Goal: Check status

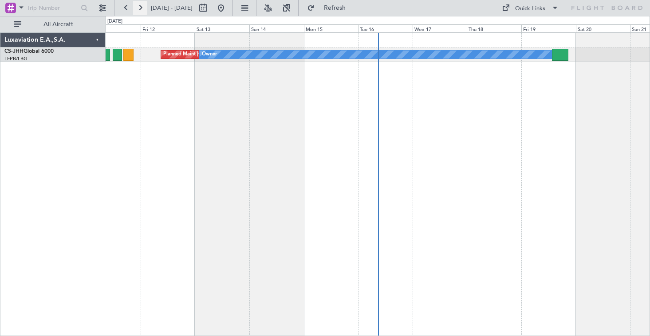
click at [140, 8] on button at bounding box center [140, 8] width 14 height 14
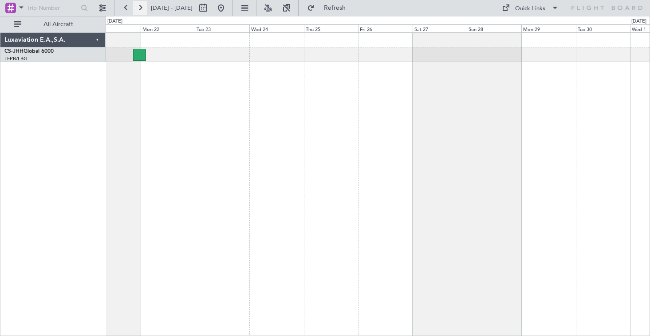
click at [140, 8] on button at bounding box center [140, 8] width 14 height 14
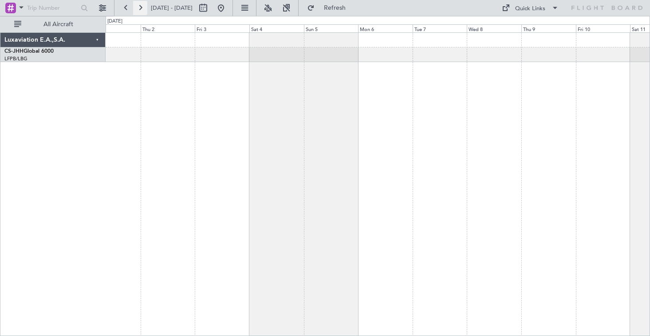
click at [140, 8] on button at bounding box center [140, 8] width 14 height 14
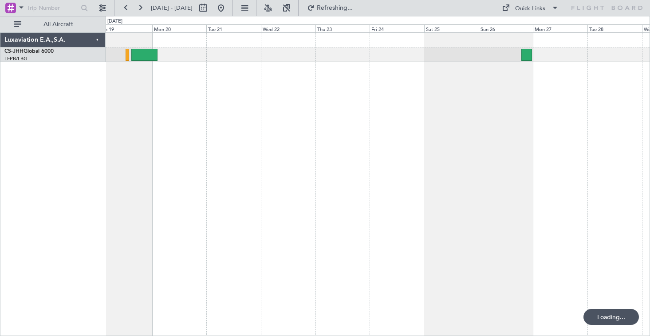
click at [154, 63] on div at bounding box center [378, 184] width 544 height 304
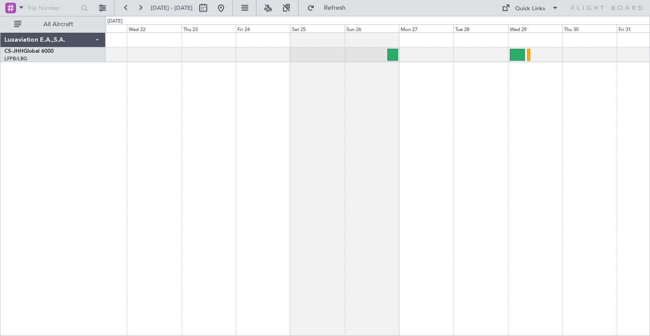
click at [480, 110] on div at bounding box center [378, 184] width 544 height 304
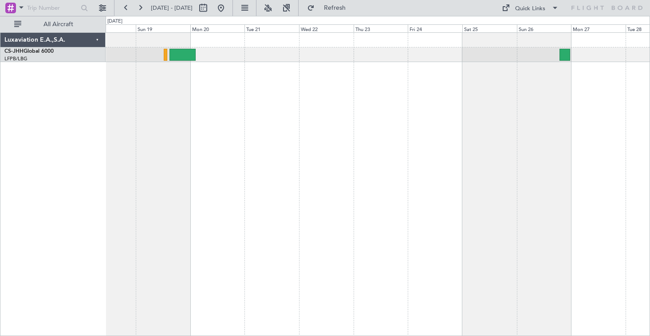
click at [433, 135] on div at bounding box center [378, 184] width 544 height 304
